Goal: Task Accomplishment & Management: Manage account settings

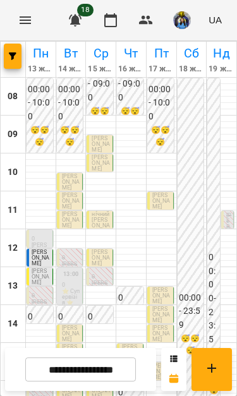
scroll to position [70, 0]
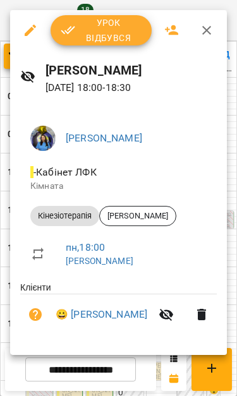
click at [108, 37] on span "Урок відбувся" at bounding box center [101, 30] width 81 height 30
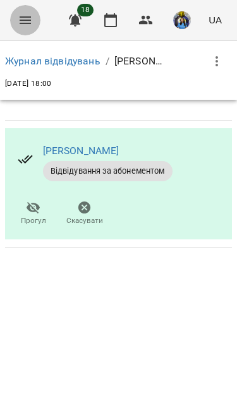
click at [23, 12] on button "Menu" at bounding box center [25, 20] width 30 height 30
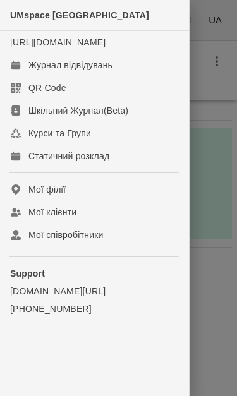
click at [126, 76] on link "Журнал відвідувань" at bounding box center [94, 65] width 189 height 23
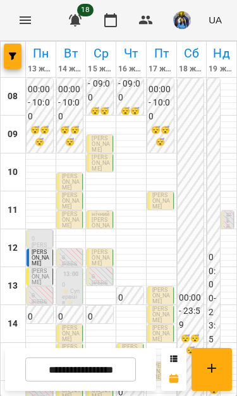
scroll to position [199, 0]
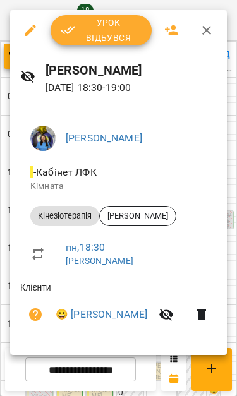
click at [110, 25] on span "Урок відбувся" at bounding box center [101, 30] width 81 height 30
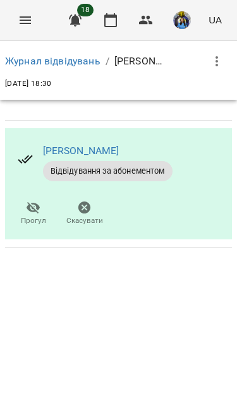
click at [21, 32] on button "Menu" at bounding box center [25, 20] width 30 height 30
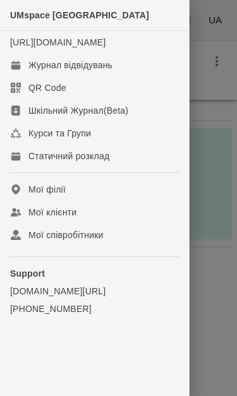
click at [105, 71] on div "Журнал відвідувань" at bounding box center [70, 65] width 84 height 13
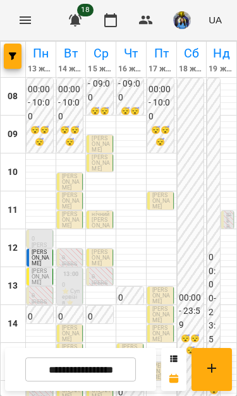
scroll to position [161, 0]
